Goal: Task Accomplishment & Management: Manage account settings

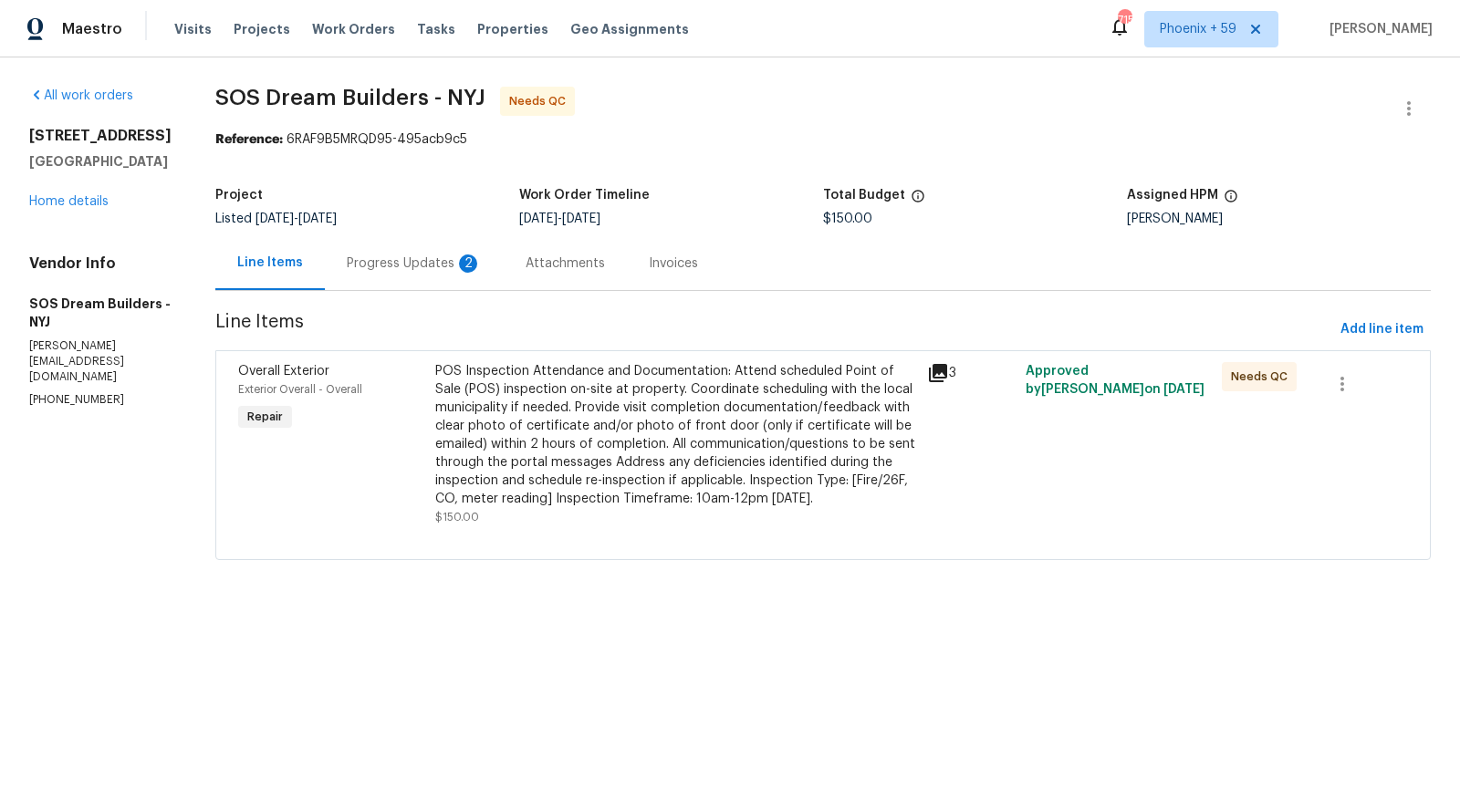
click at [411, 264] on div "Progress Updates 2" at bounding box center [414, 264] width 135 height 18
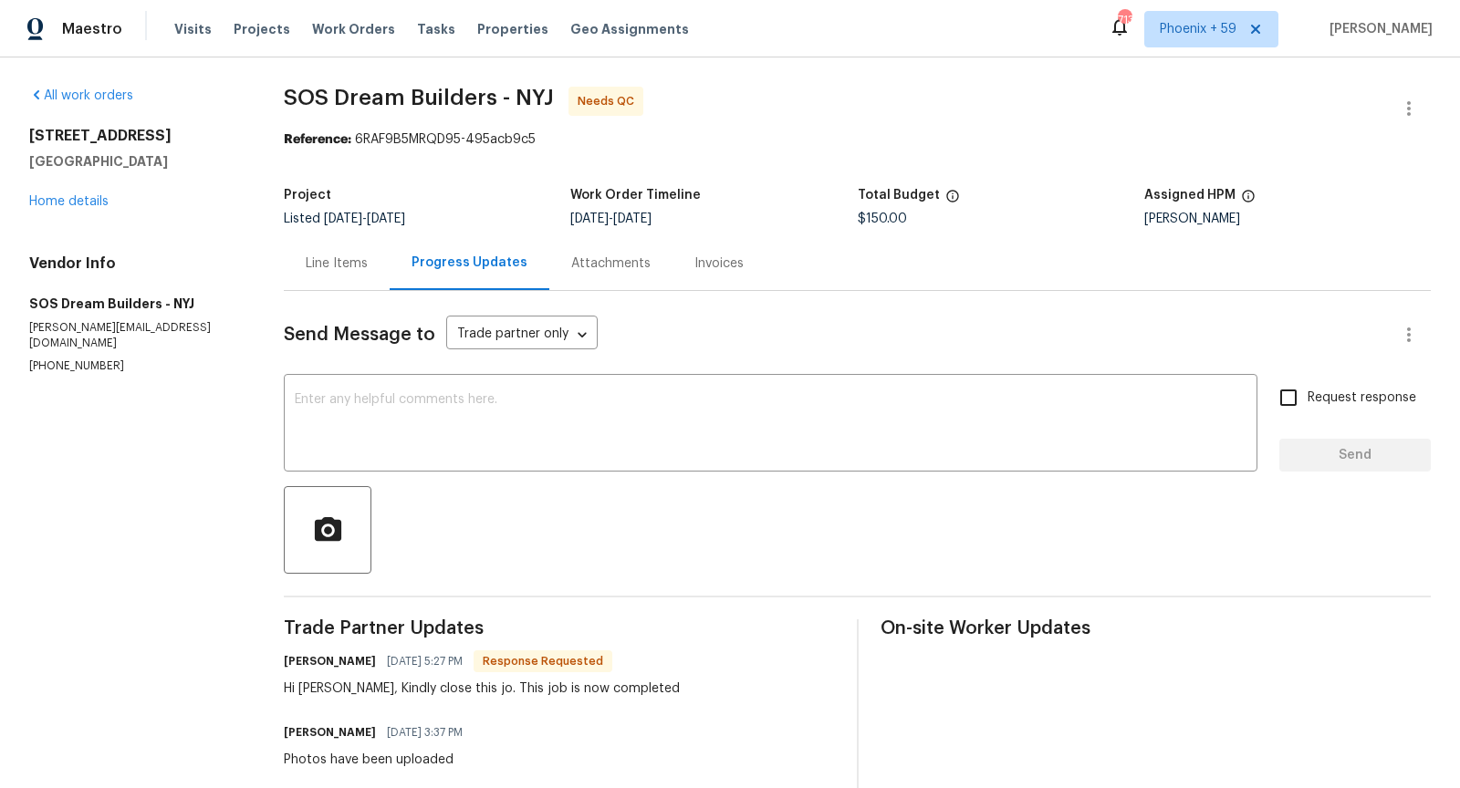
click at [355, 261] on div "Line Items" at bounding box center [337, 264] width 62 height 18
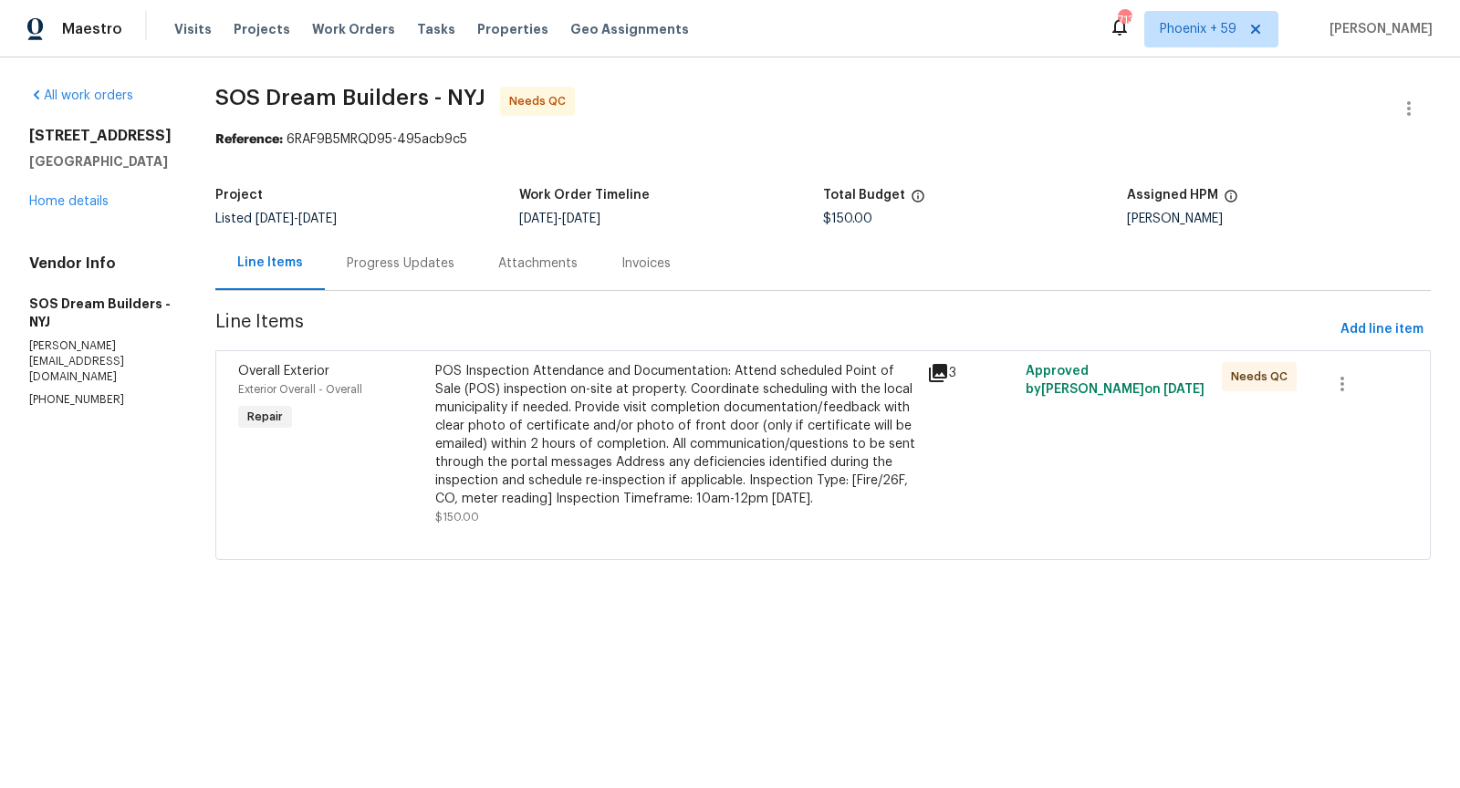
click at [408, 260] on div "Progress Updates" at bounding box center [401, 264] width 108 height 18
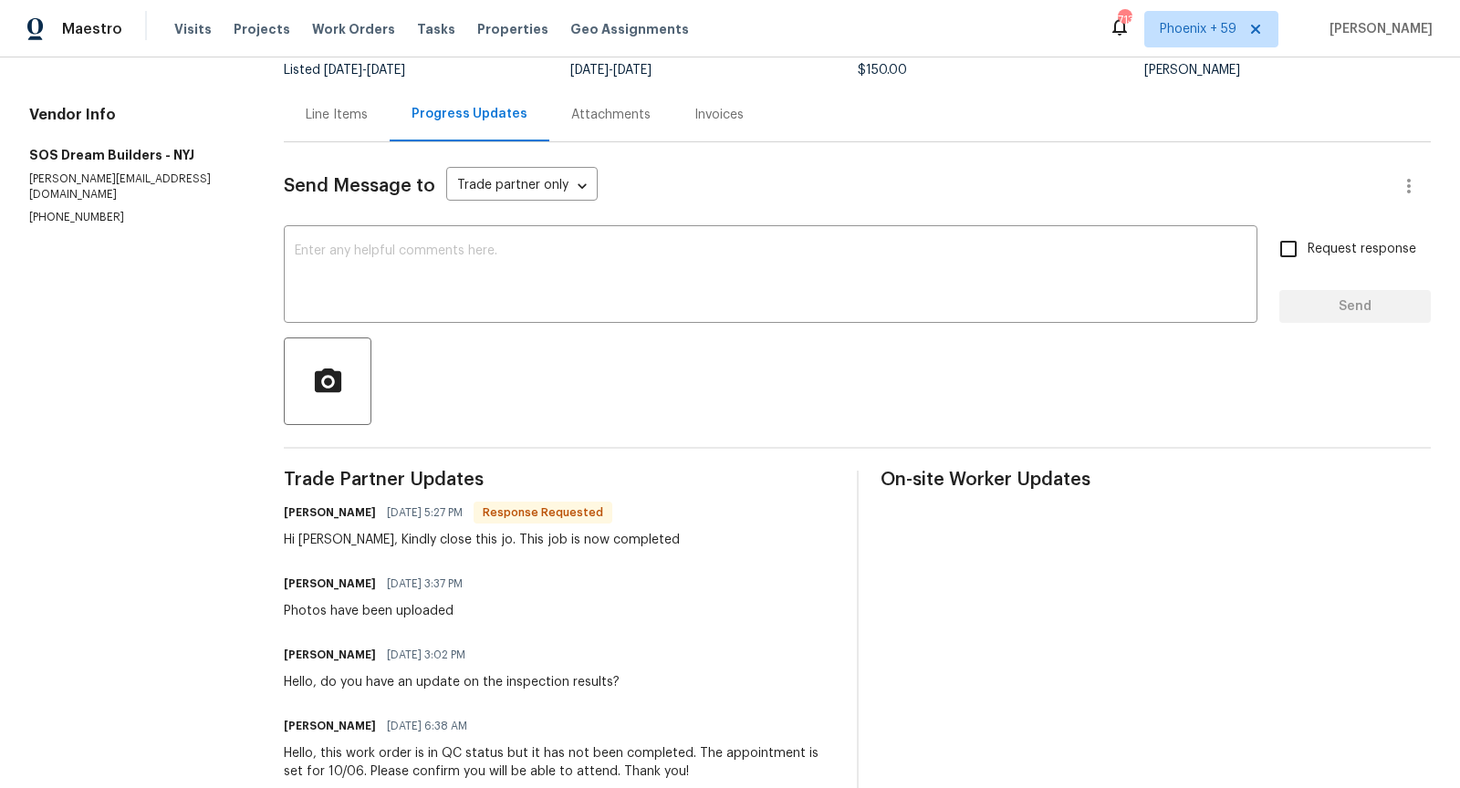
scroll to position [143, 0]
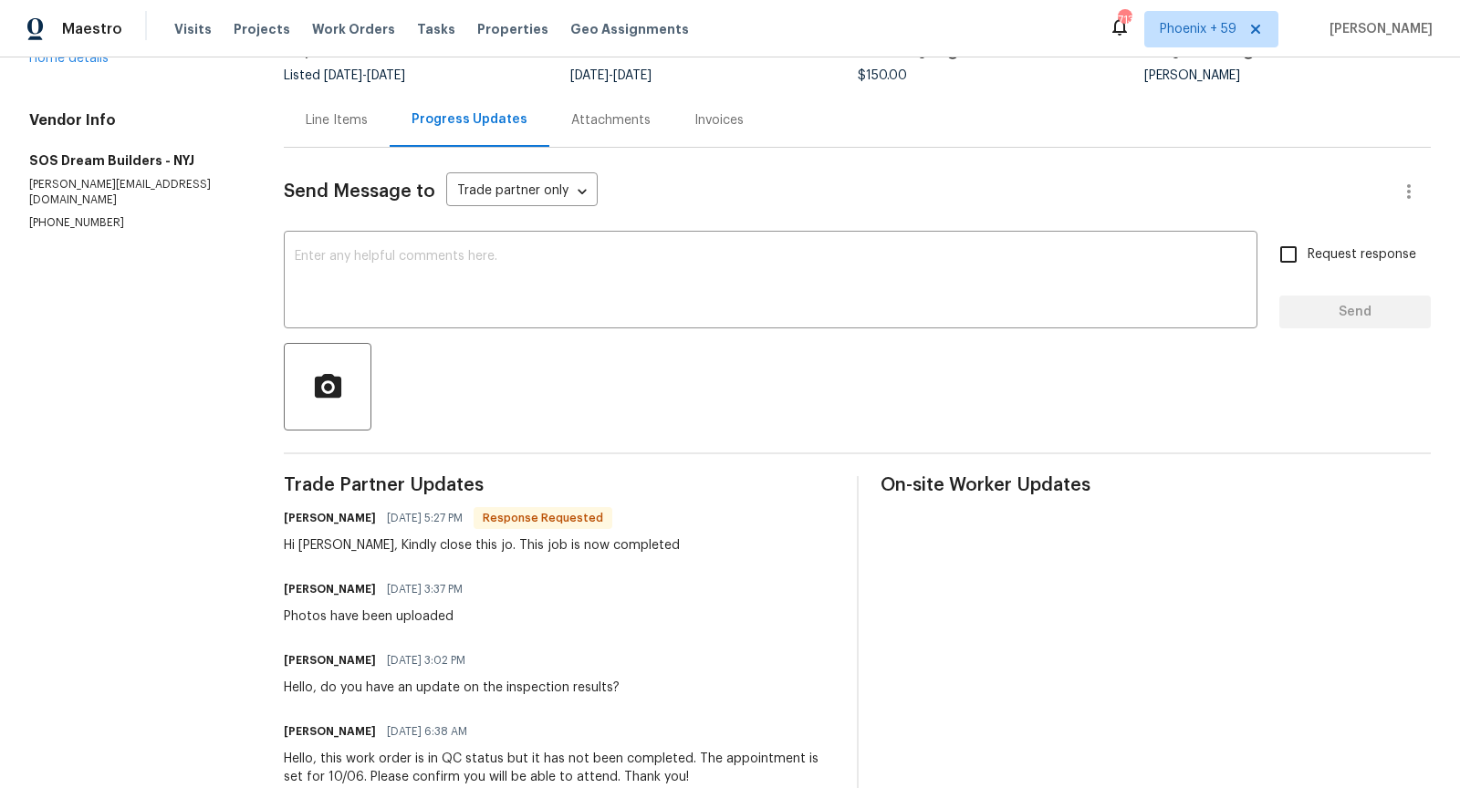
click at [336, 120] on div "Line Items" at bounding box center [337, 120] width 62 height 18
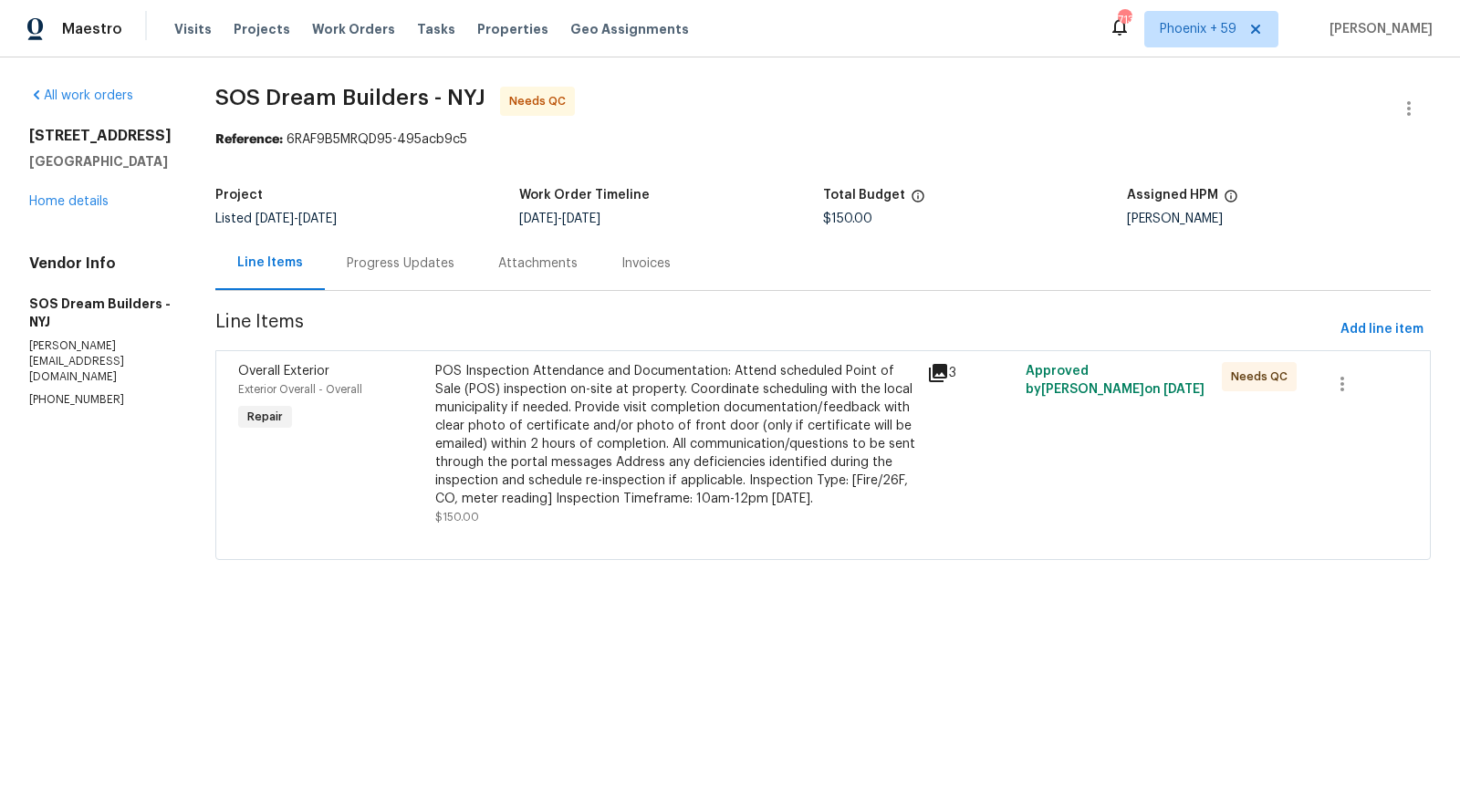
click at [947, 370] on icon at bounding box center [938, 373] width 18 height 18
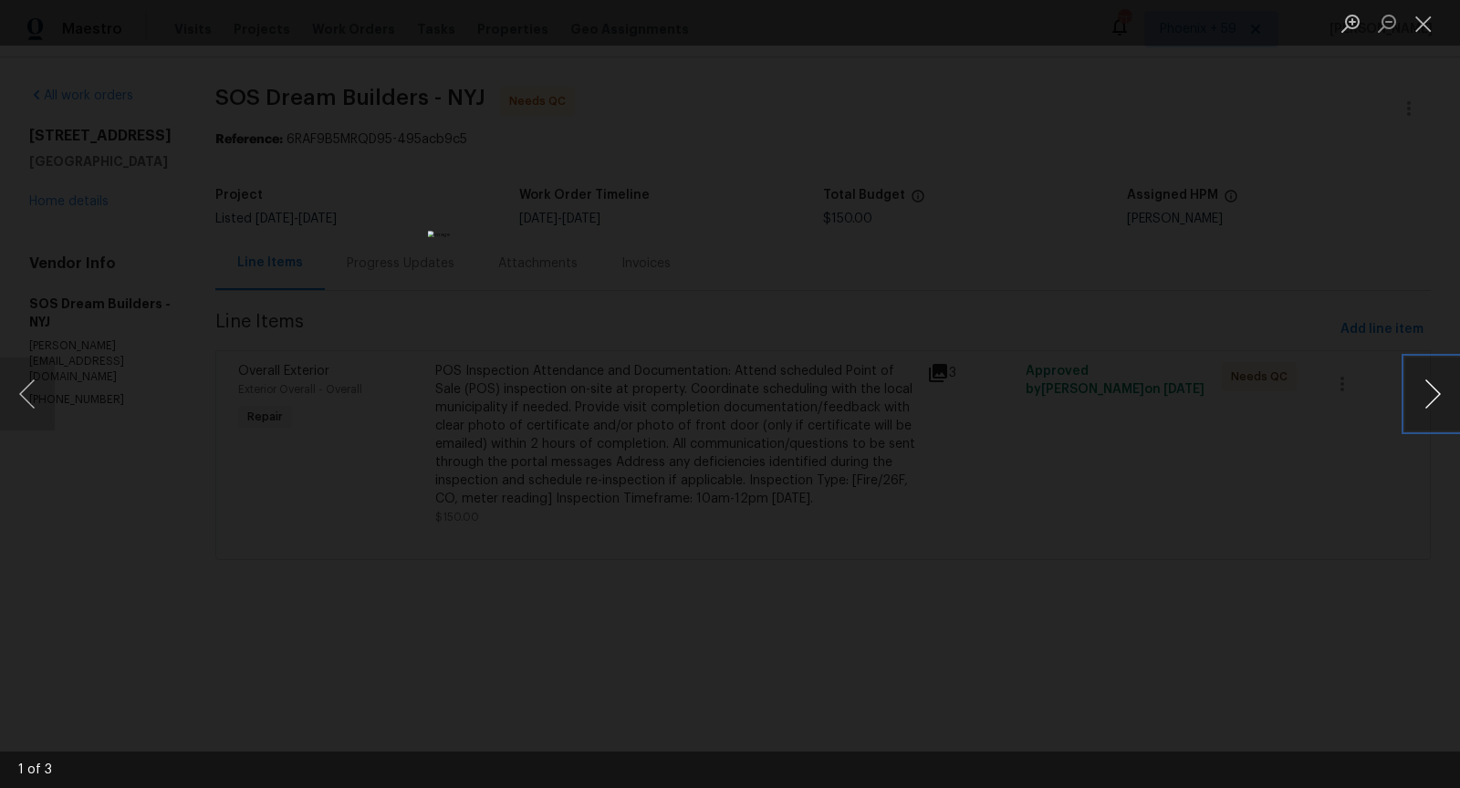
click at [1433, 384] on button "Next image" at bounding box center [1432, 394] width 55 height 73
click at [1125, 494] on div "Lightbox" at bounding box center [730, 394] width 1460 height 788
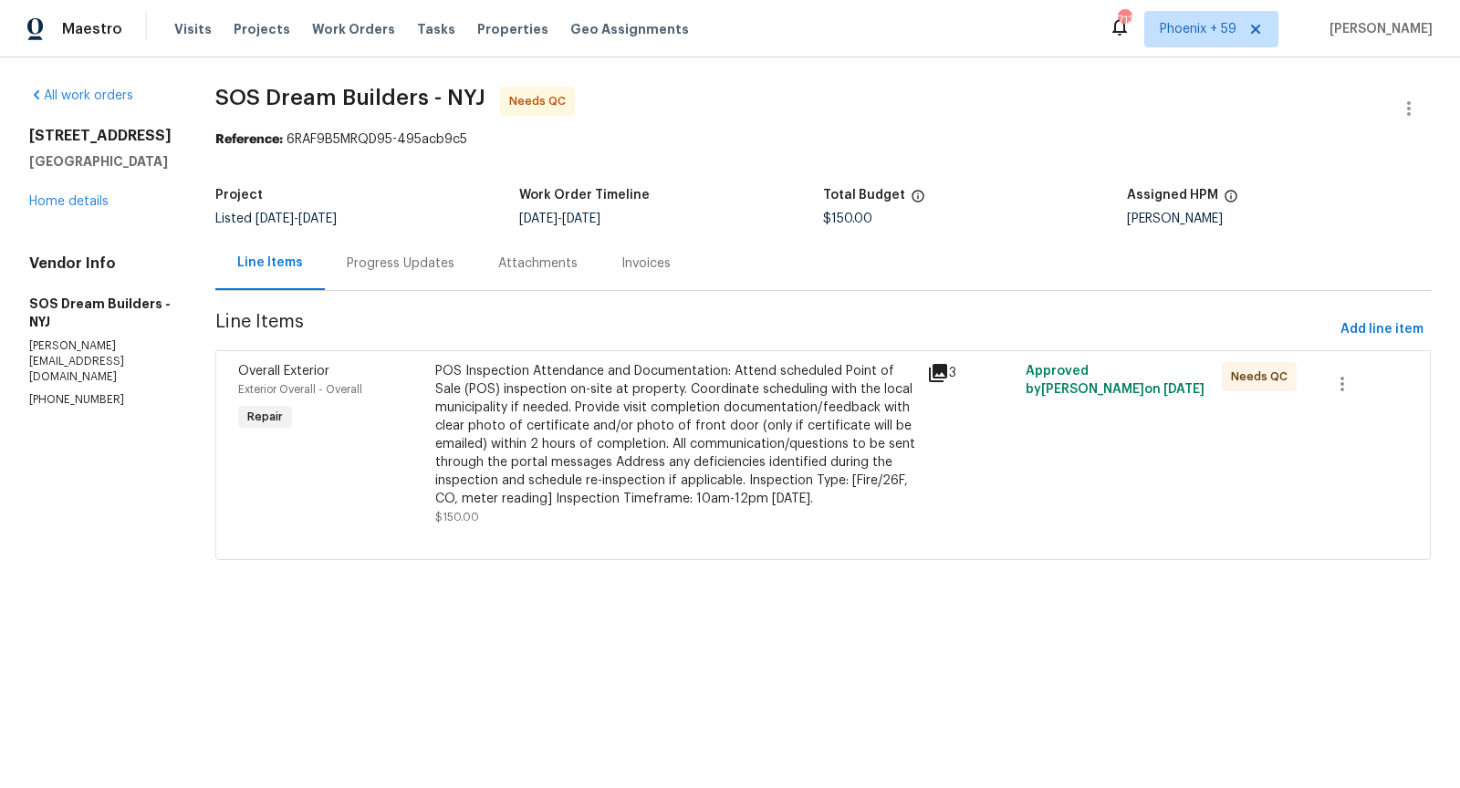
click at [704, 411] on div "POS Inspection Attendance and Documentation: Attend scheduled Point of Sale (PO…" at bounding box center [675, 435] width 481 height 146
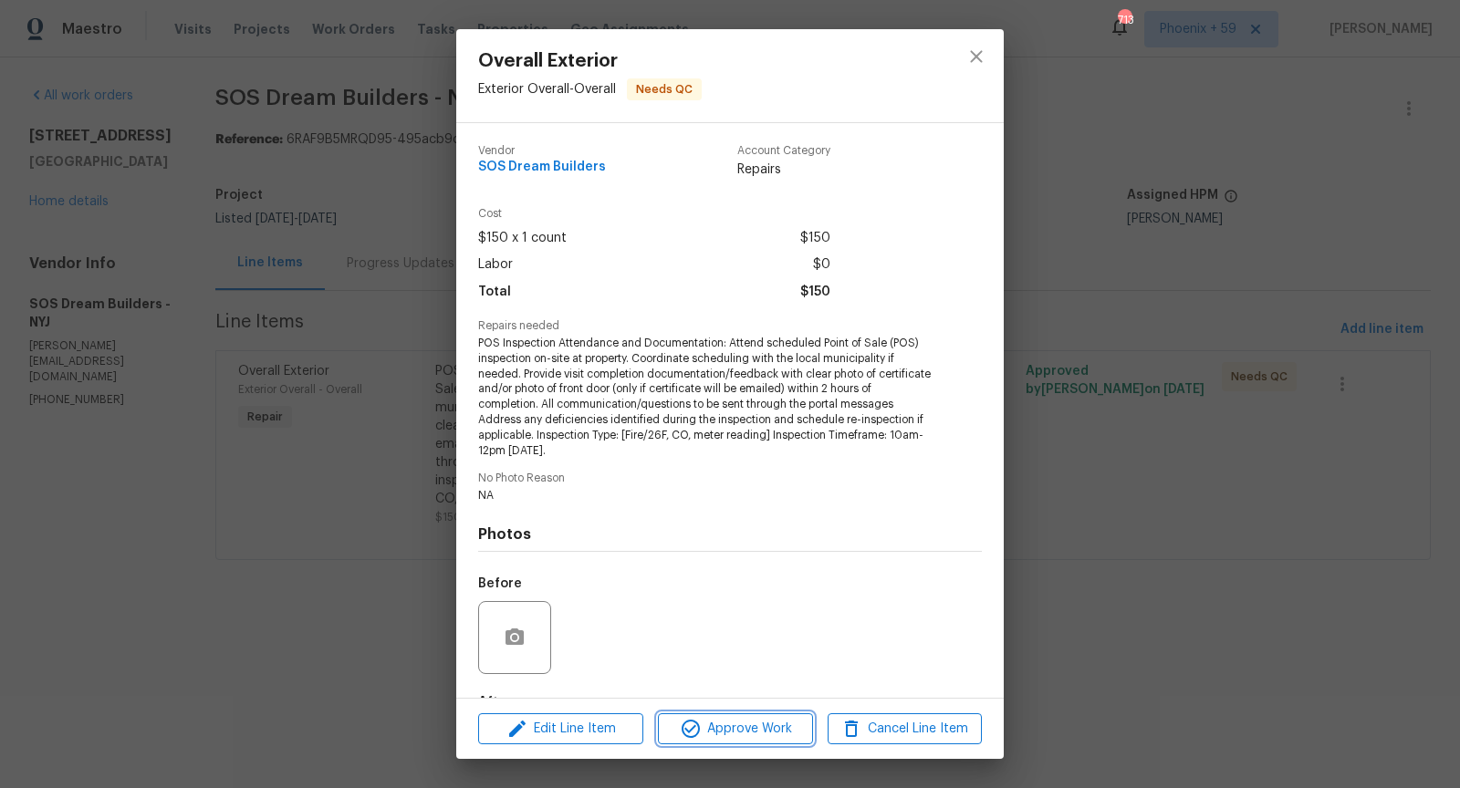
click at [721, 725] on span "Approve Work" at bounding box center [734, 729] width 143 height 23
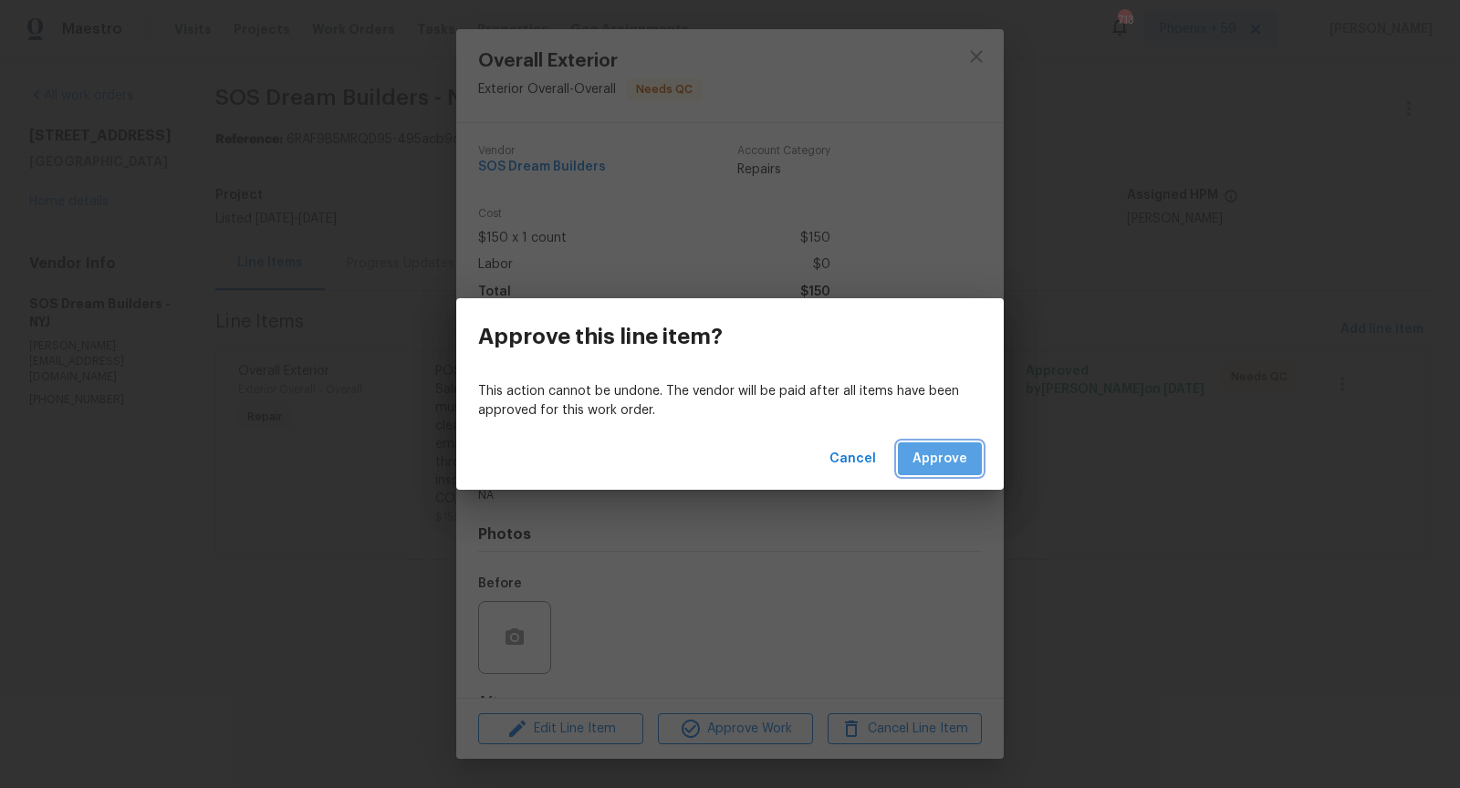
click at [942, 451] on span "Approve" at bounding box center [940, 459] width 55 height 23
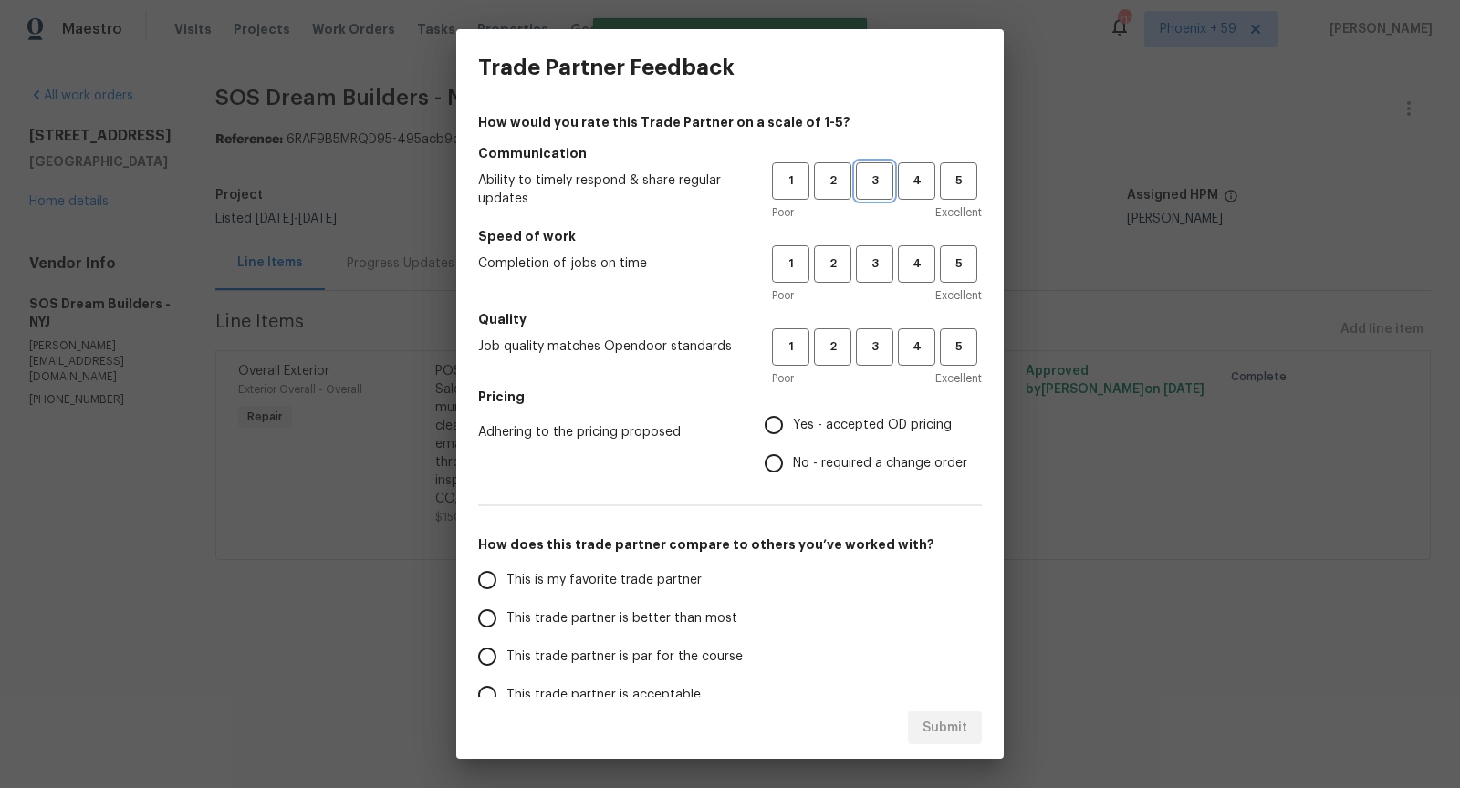
click at [870, 185] on span "3" at bounding box center [875, 181] width 34 height 21
click at [870, 259] on span "3" at bounding box center [875, 264] width 34 height 21
click at [829, 172] on span "2" at bounding box center [833, 181] width 34 height 21
click at [838, 354] on span "2" at bounding box center [833, 347] width 34 height 21
click at [882, 358] on button "3" at bounding box center [874, 347] width 37 height 37
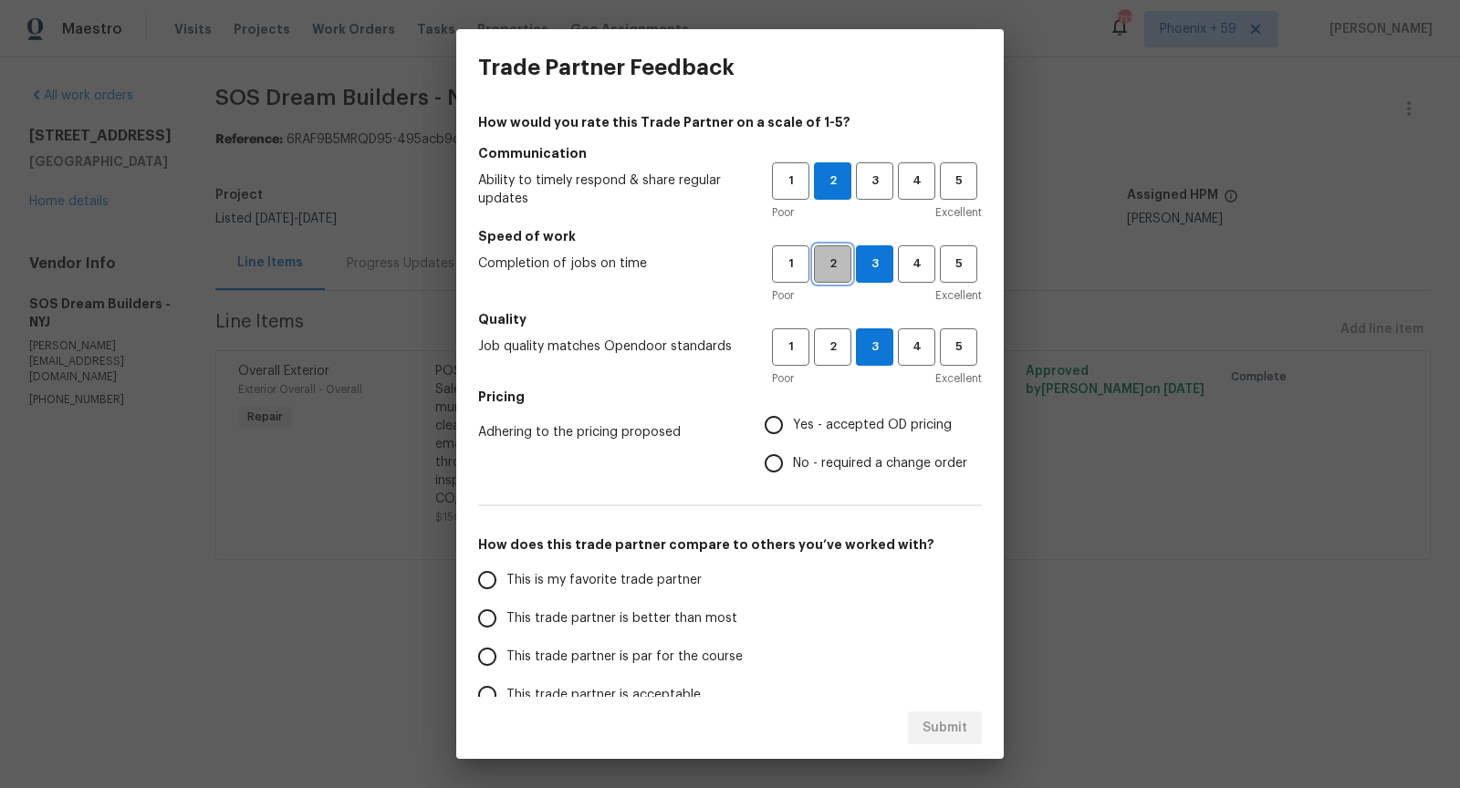
click at [826, 273] on span "2" at bounding box center [833, 264] width 34 height 21
click at [774, 422] on input "Yes - accepted OD pricing" at bounding box center [774, 425] width 38 height 38
radio input "true"
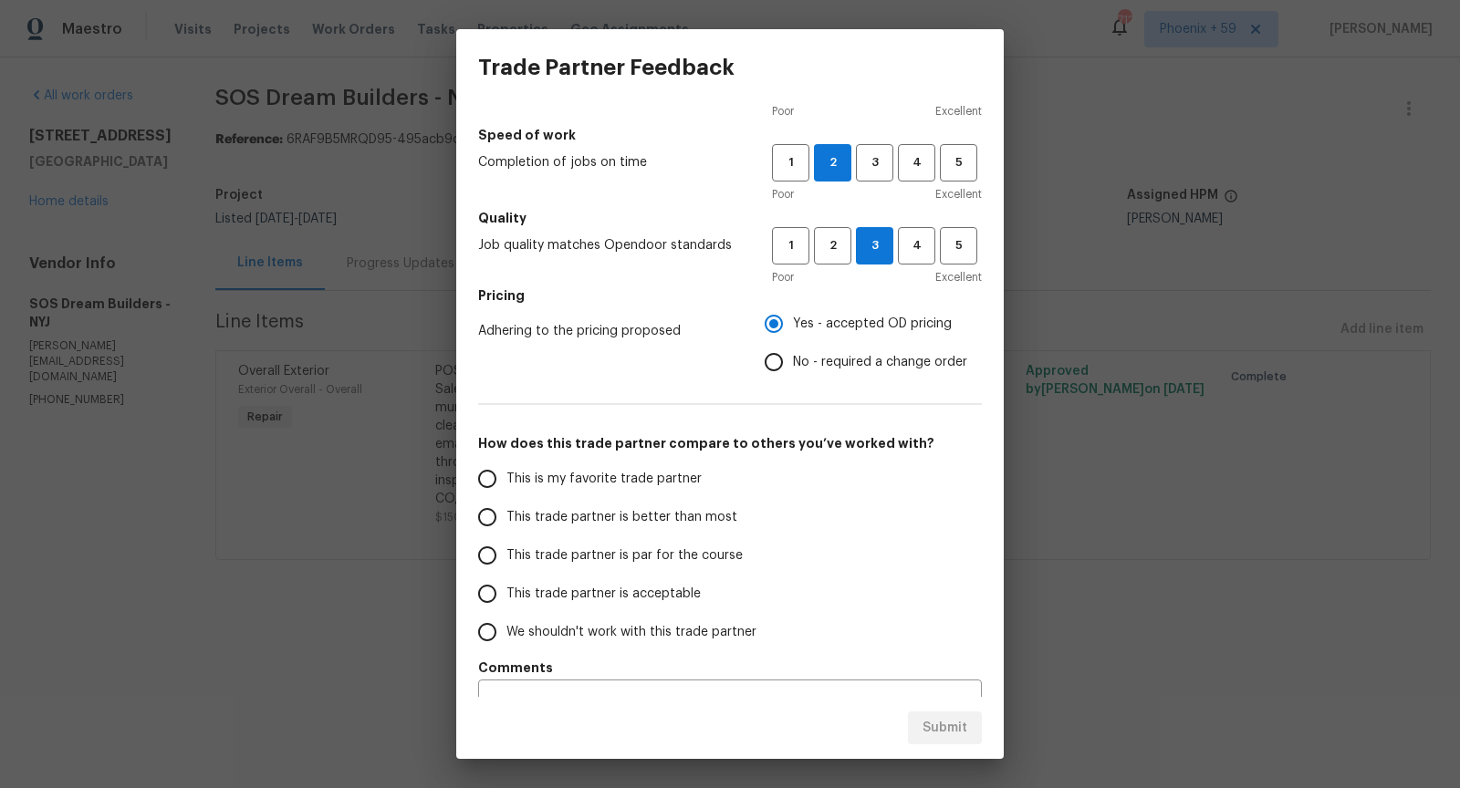
scroll to position [138, 0]
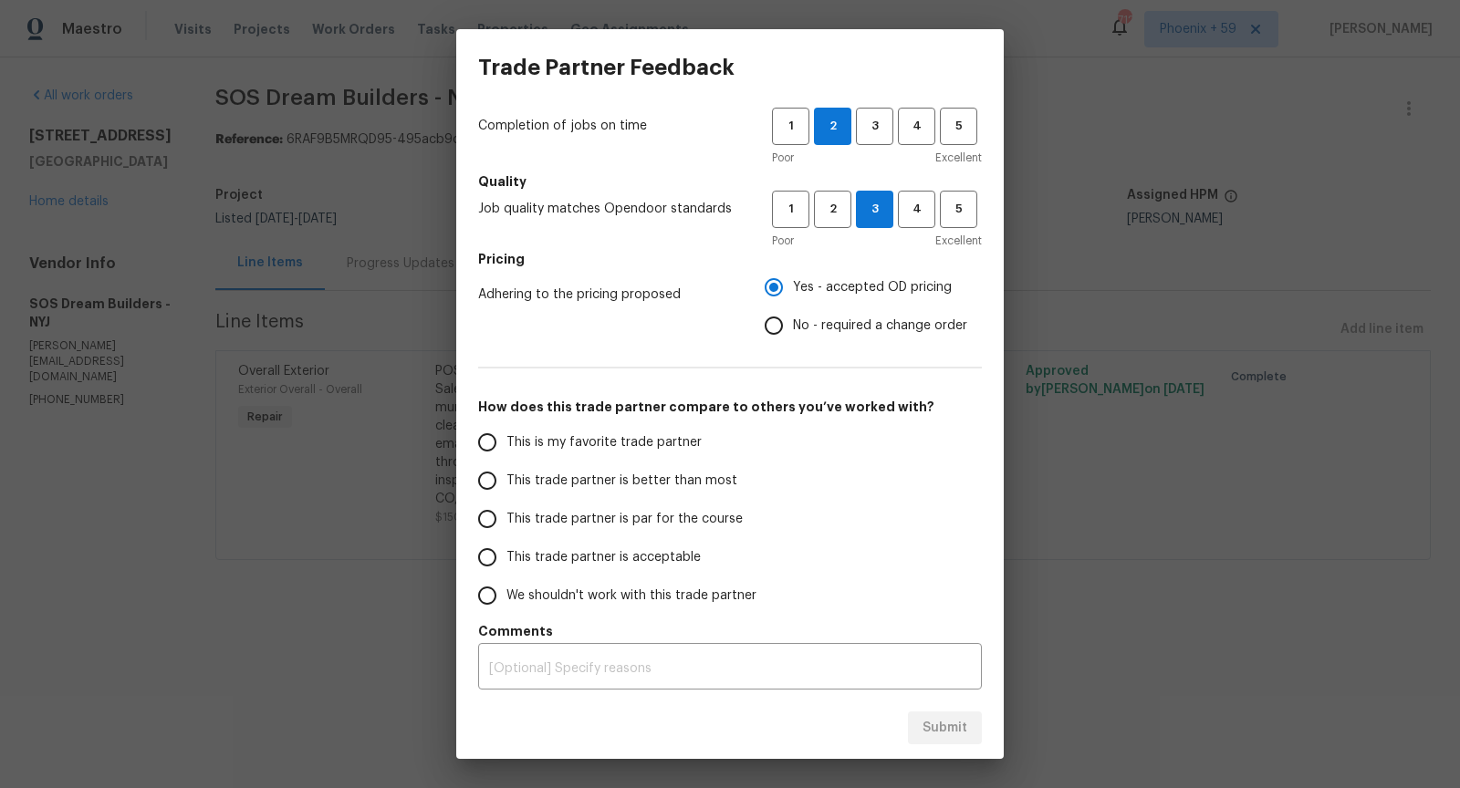
click at [493, 558] on input "This trade partner is acceptable" at bounding box center [487, 557] width 38 height 38
drag, startPoint x: 956, startPoint y: 734, endPoint x: 903, endPoint y: 504, distance: 236.2
click at [904, 506] on div "Trade Partner Feedback How would you rate this Trade Partner on a scale of 1-5?…" at bounding box center [730, 394] width 548 height 730
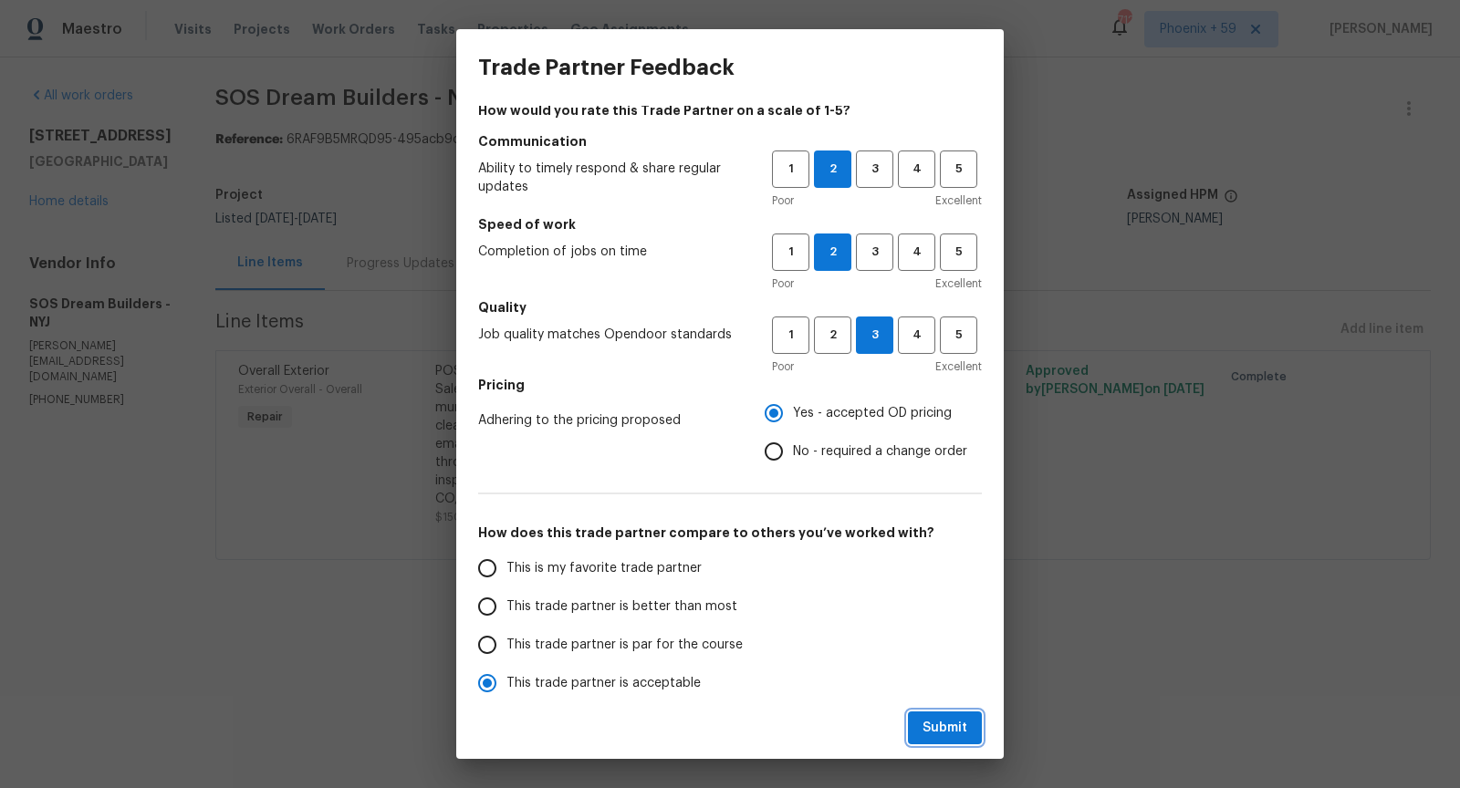
scroll to position [0, 0]
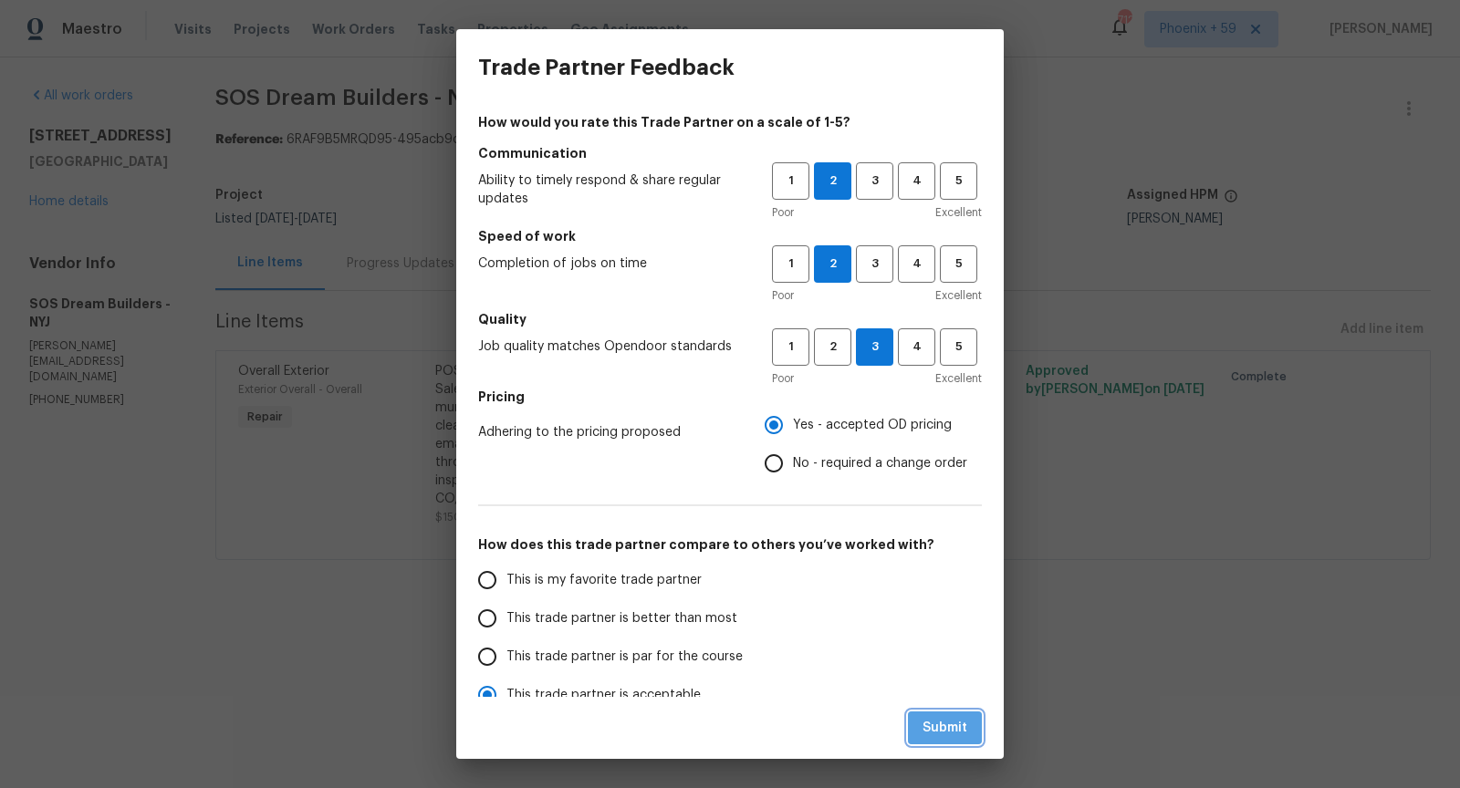
click at [955, 730] on span "Submit" at bounding box center [945, 728] width 45 height 23
radio input "true"
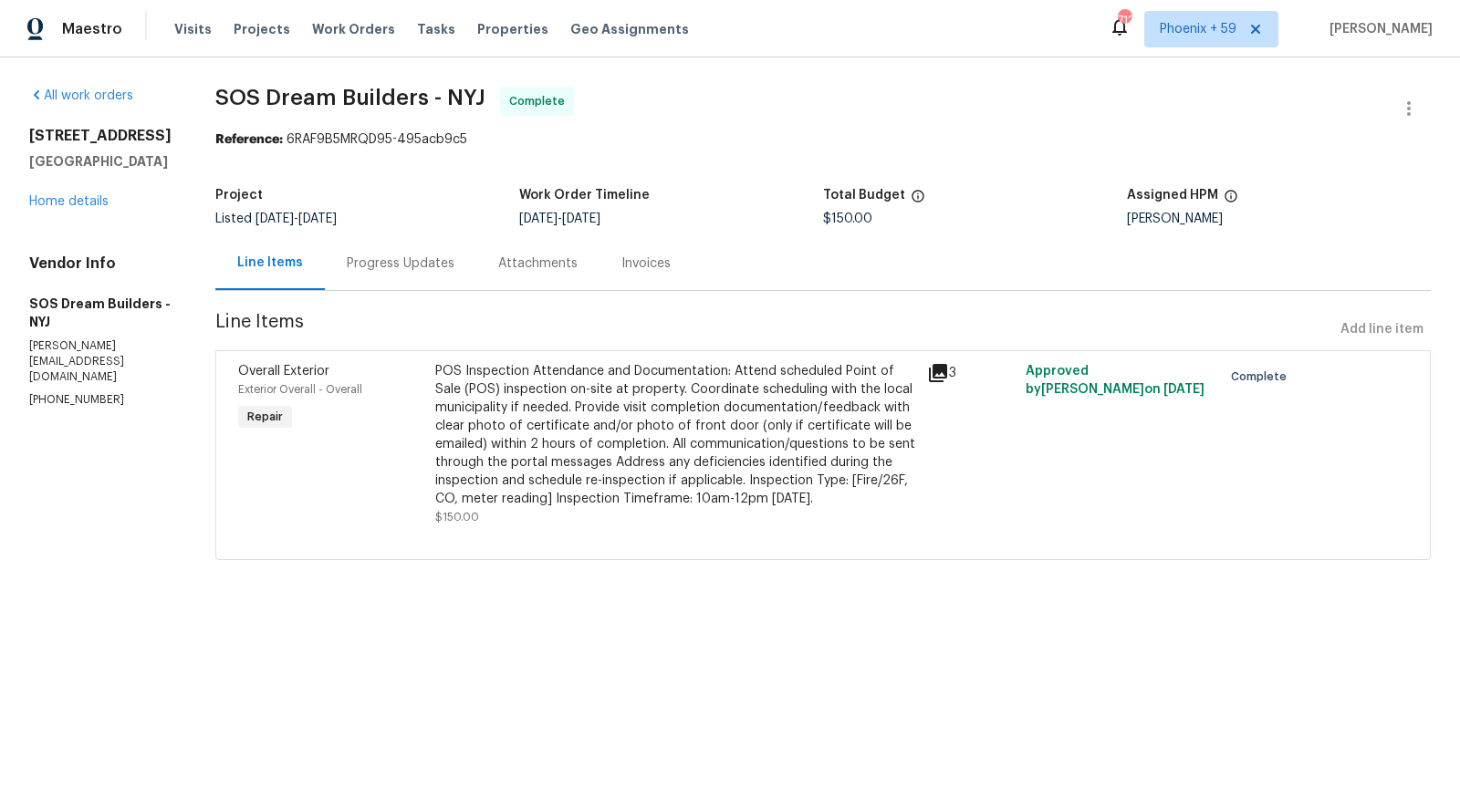
click at [945, 368] on icon at bounding box center [938, 373] width 18 height 18
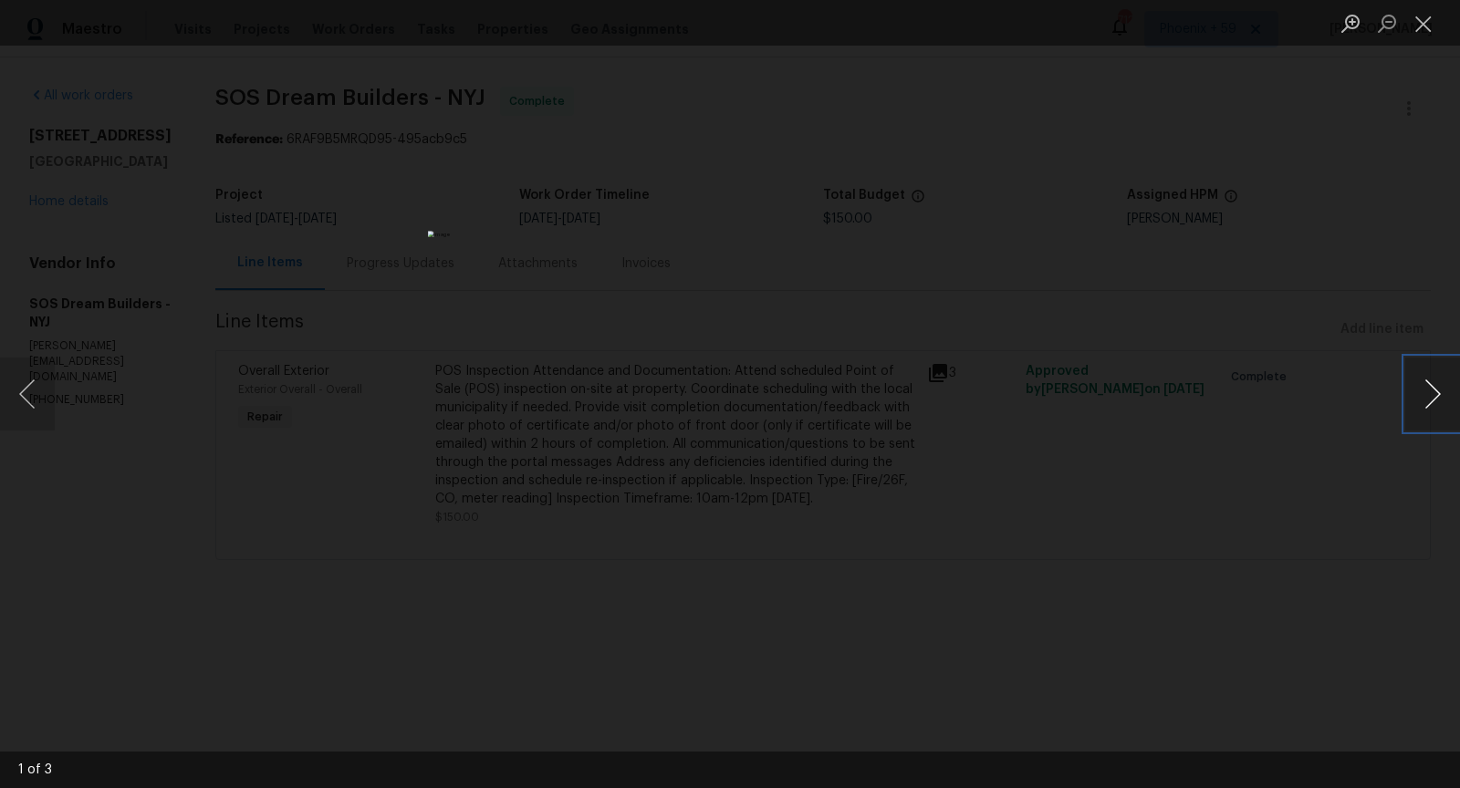
click at [1438, 389] on button "Next image" at bounding box center [1432, 394] width 55 height 73
click at [1437, 404] on button "Next image" at bounding box center [1432, 394] width 55 height 73
click at [1433, 401] on button "Next image" at bounding box center [1432, 394] width 55 height 73
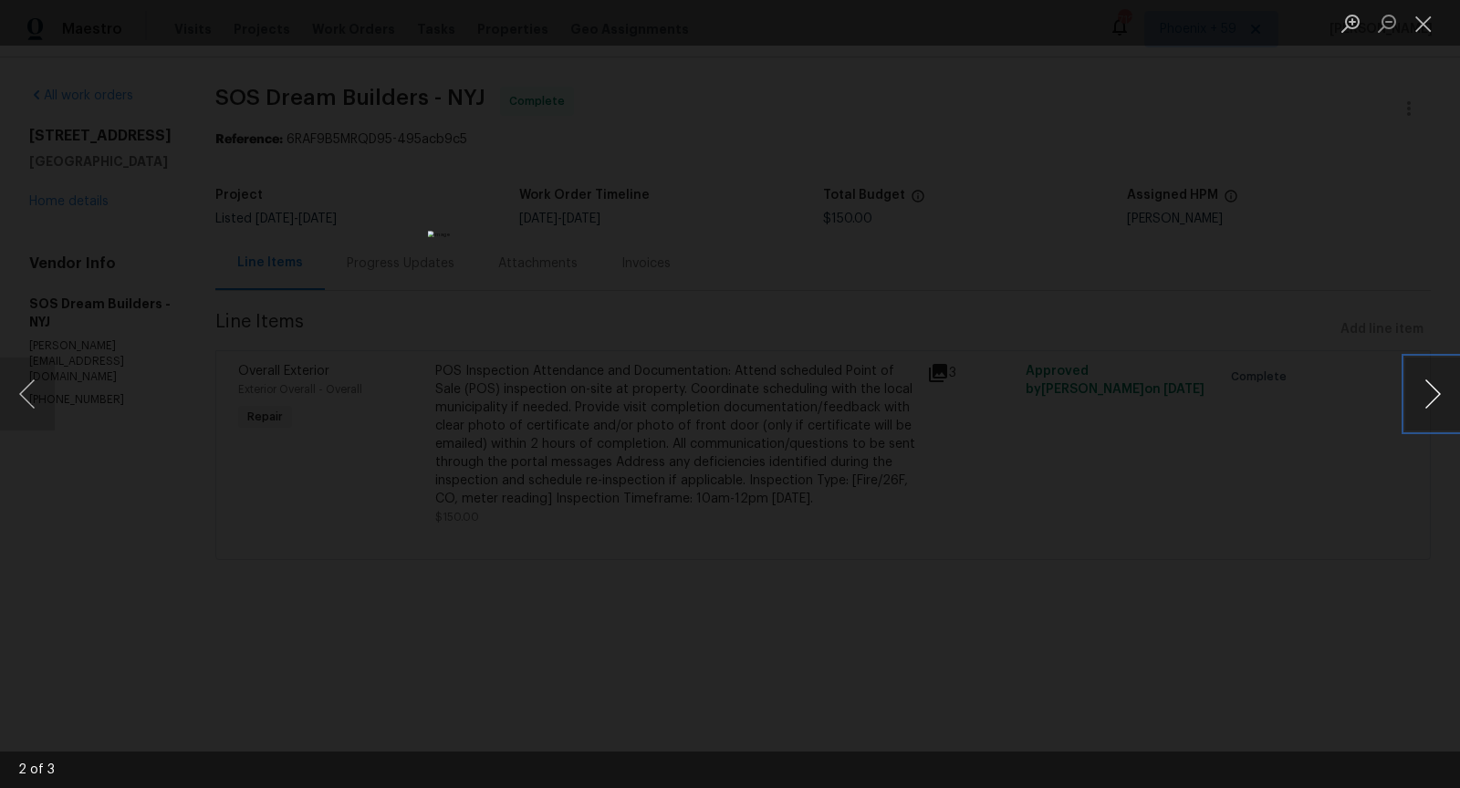
click at [1433, 401] on button "Next image" at bounding box center [1432, 394] width 55 height 73
click at [1044, 549] on div "Lightbox" at bounding box center [730, 394] width 1460 height 788
